Goal: Task Accomplishment & Management: Manage account settings

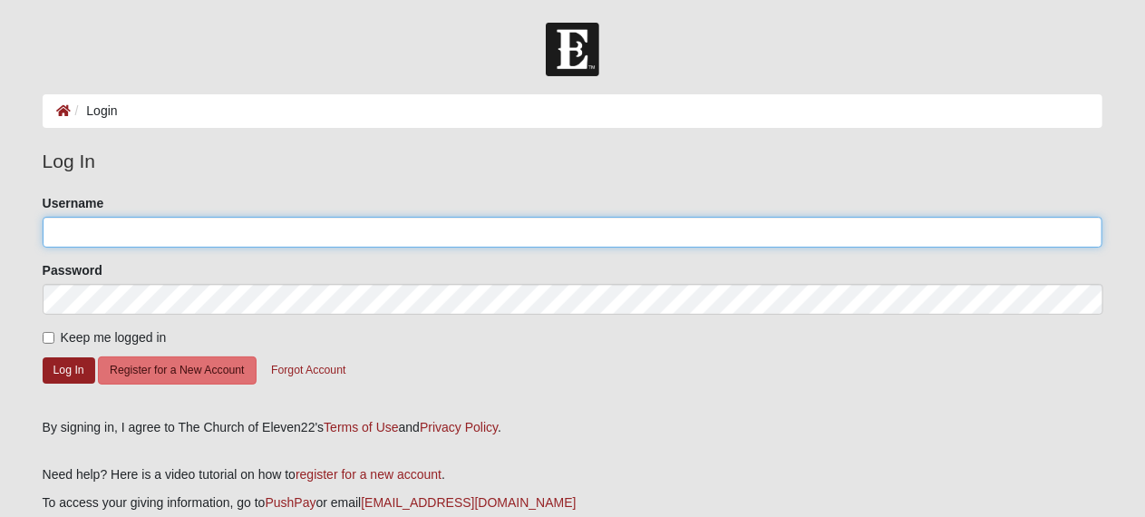
click at [158, 228] on input "Username" at bounding box center [573, 232] width 1061 height 31
type input "[EMAIL_ADDRESS][DOMAIN_NAME]"
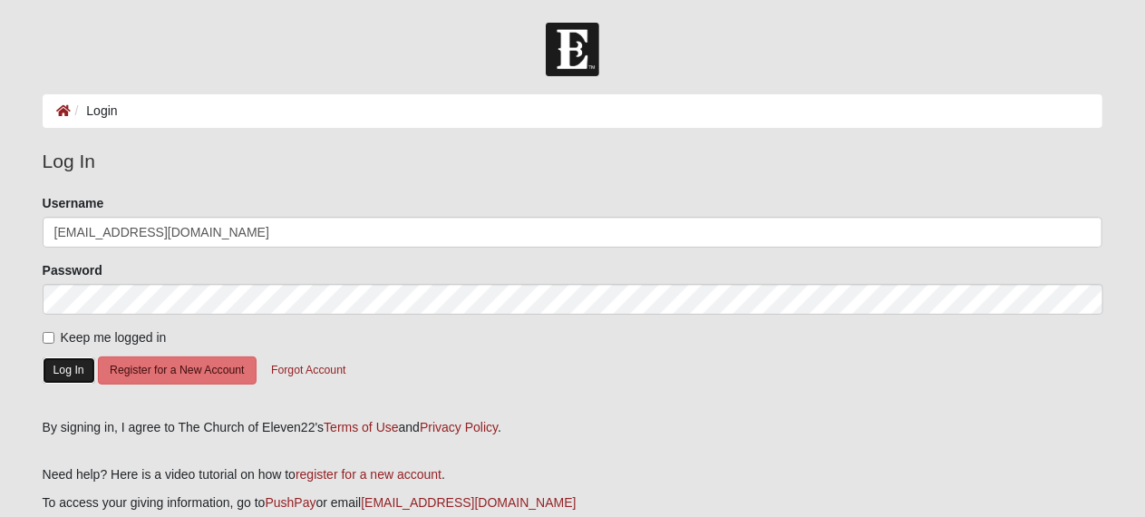
click at [63, 370] on button "Log In" at bounding box center [69, 370] width 53 height 26
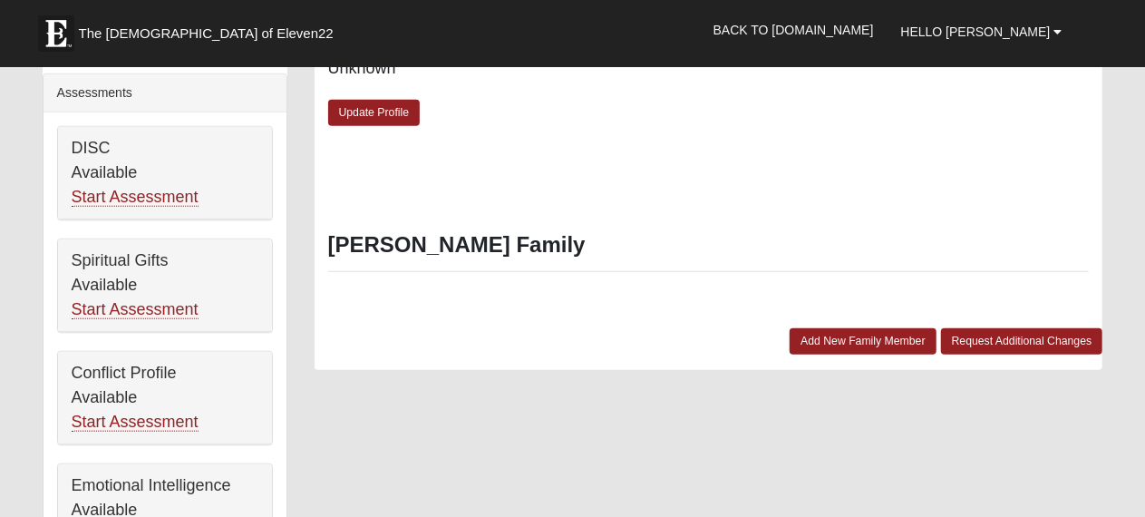
scroll to position [737, 0]
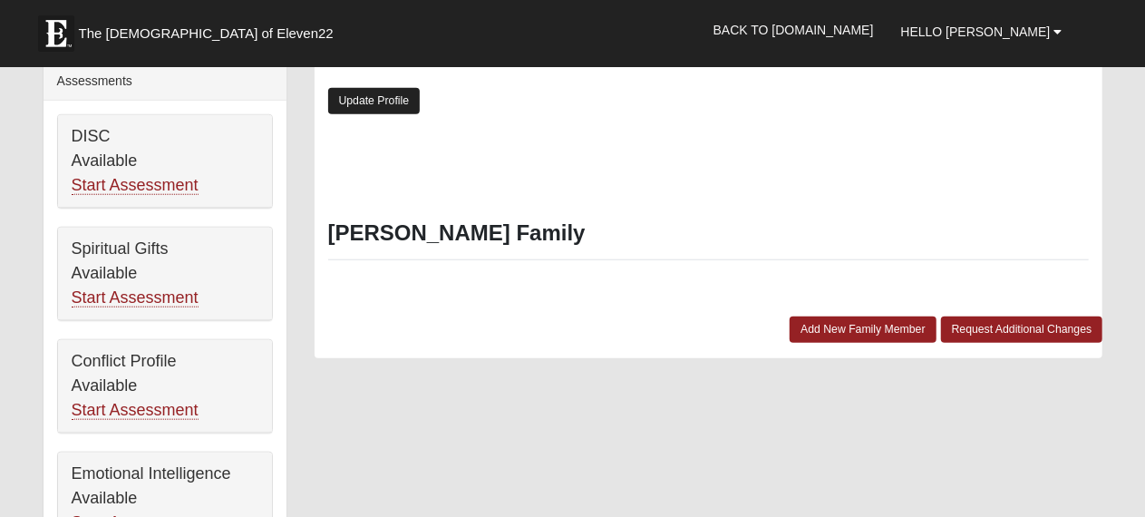
click at [381, 101] on link "Update Profile" at bounding box center [374, 101] width 92 height 26
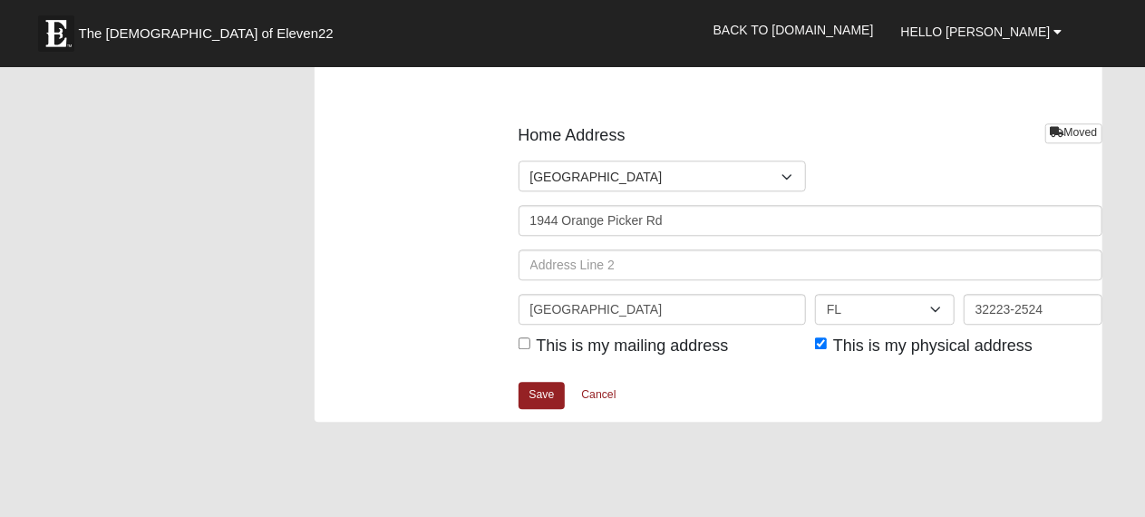
scroll to position [2236, 0]
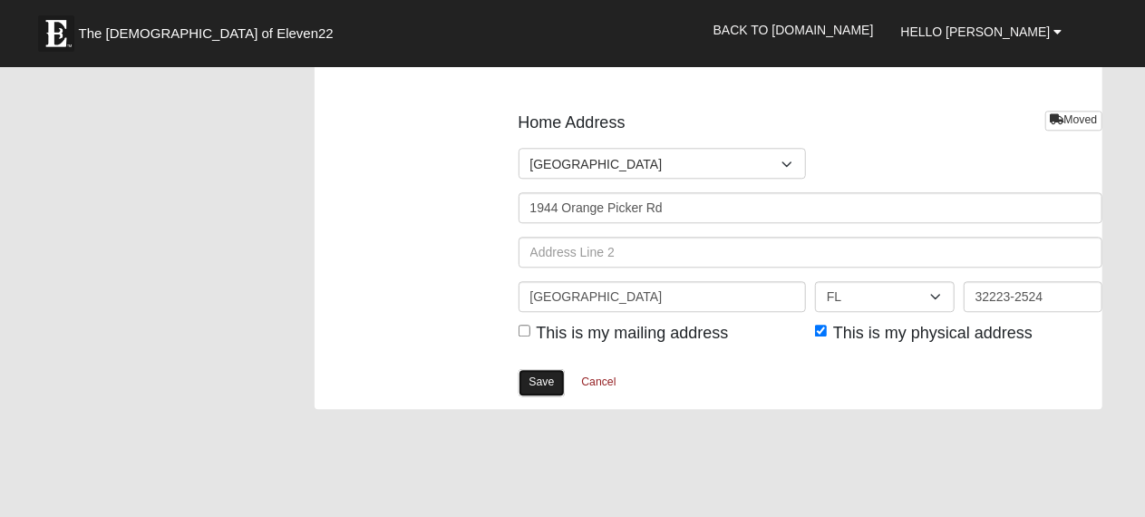
click at [542, 377] on link "Save" at bounding box center [542, 382] width 47 height 26
